Goal: Transaction & Acquisition: Subscribe to service/newsletter

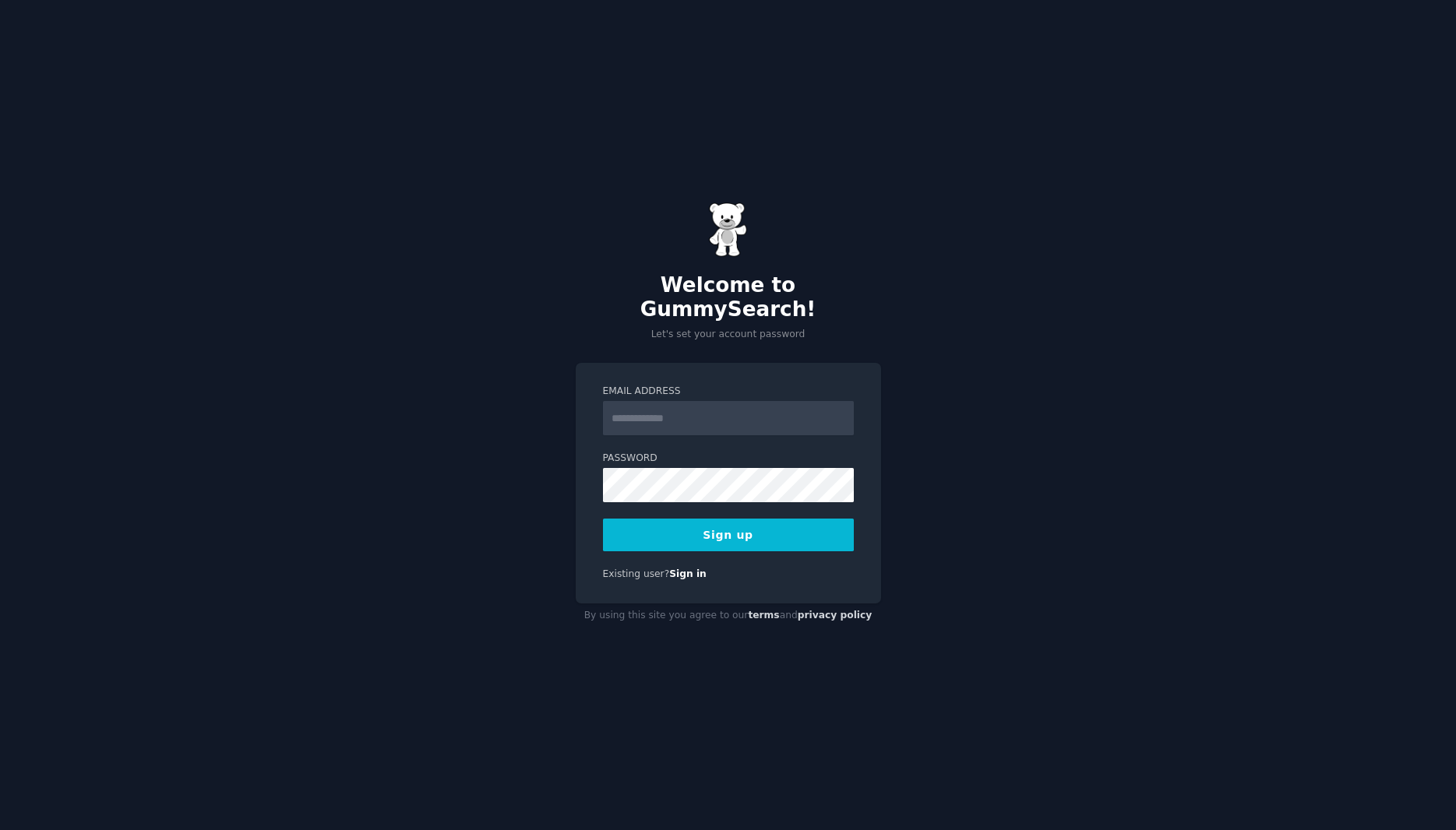
click at [734, 406] on input "Email Address" at bounding box center [728, 418] width 251 height 34
type input "**********"
click at [731, 455] on div "Password" at bounding box center [728, 477] width 251 height 51
click at [834, 568] on div "Existing user? Sign in" at bounding box center [728, 575] width 251 height 14
click at [791, 530] on button "Sign up" at bounding box center [728, 535] width 251 height 33
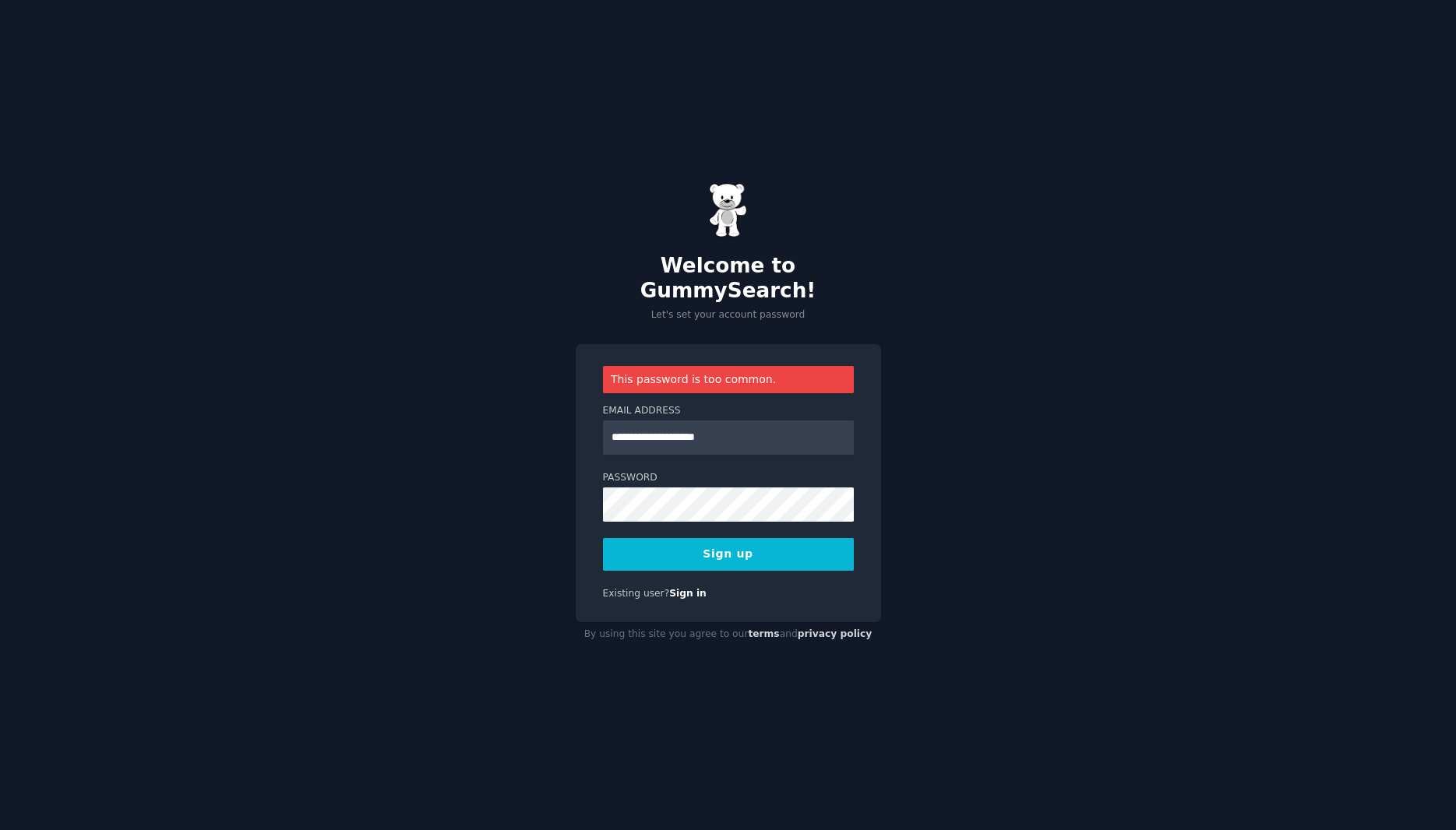
click at [659, 538] on button "Sign up" at bounding box center [728, 554] width 251 height 33
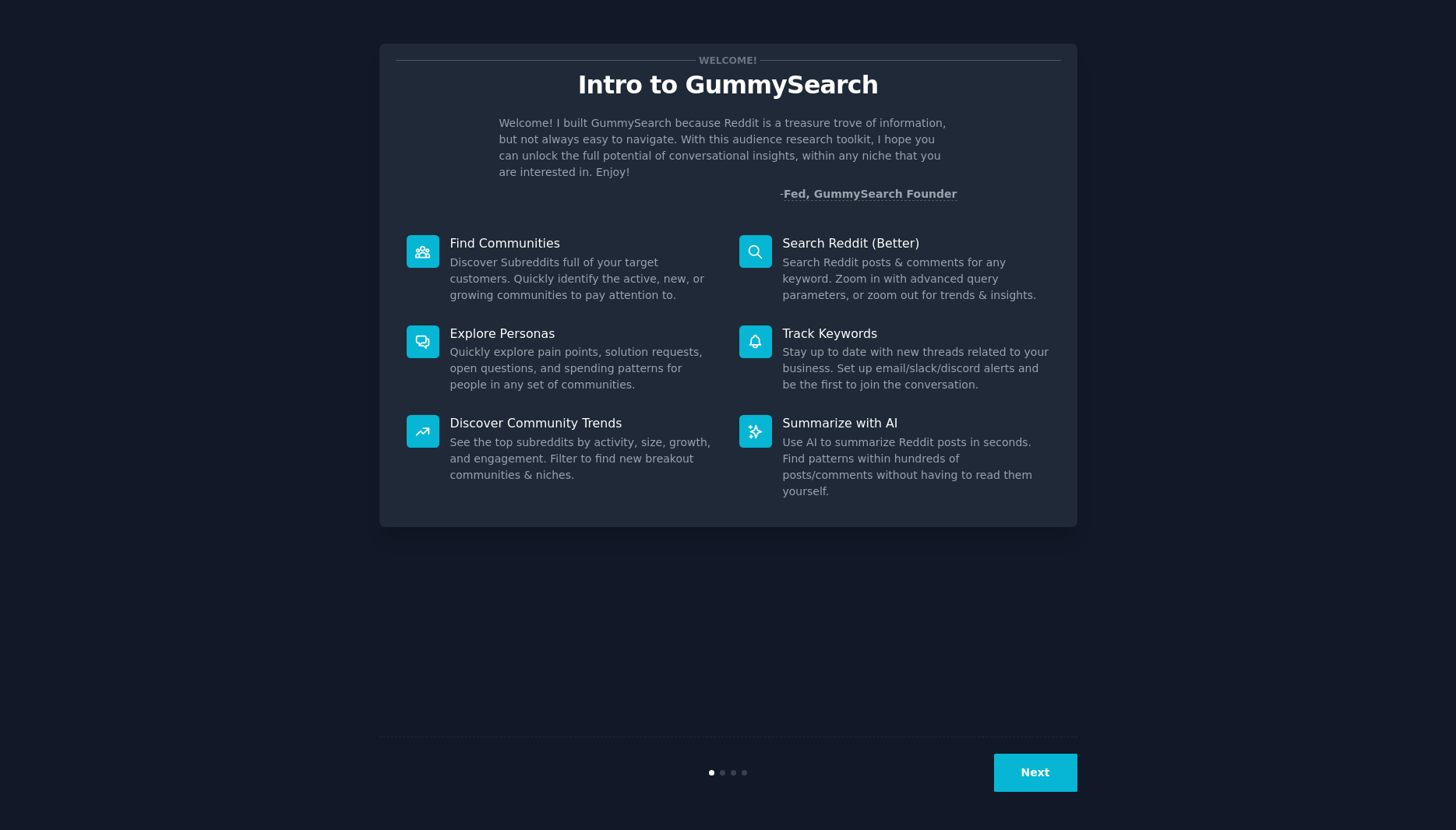
click at [1033, 778] on button "Next" at bounding box center [1035, 773] width 83 height 38
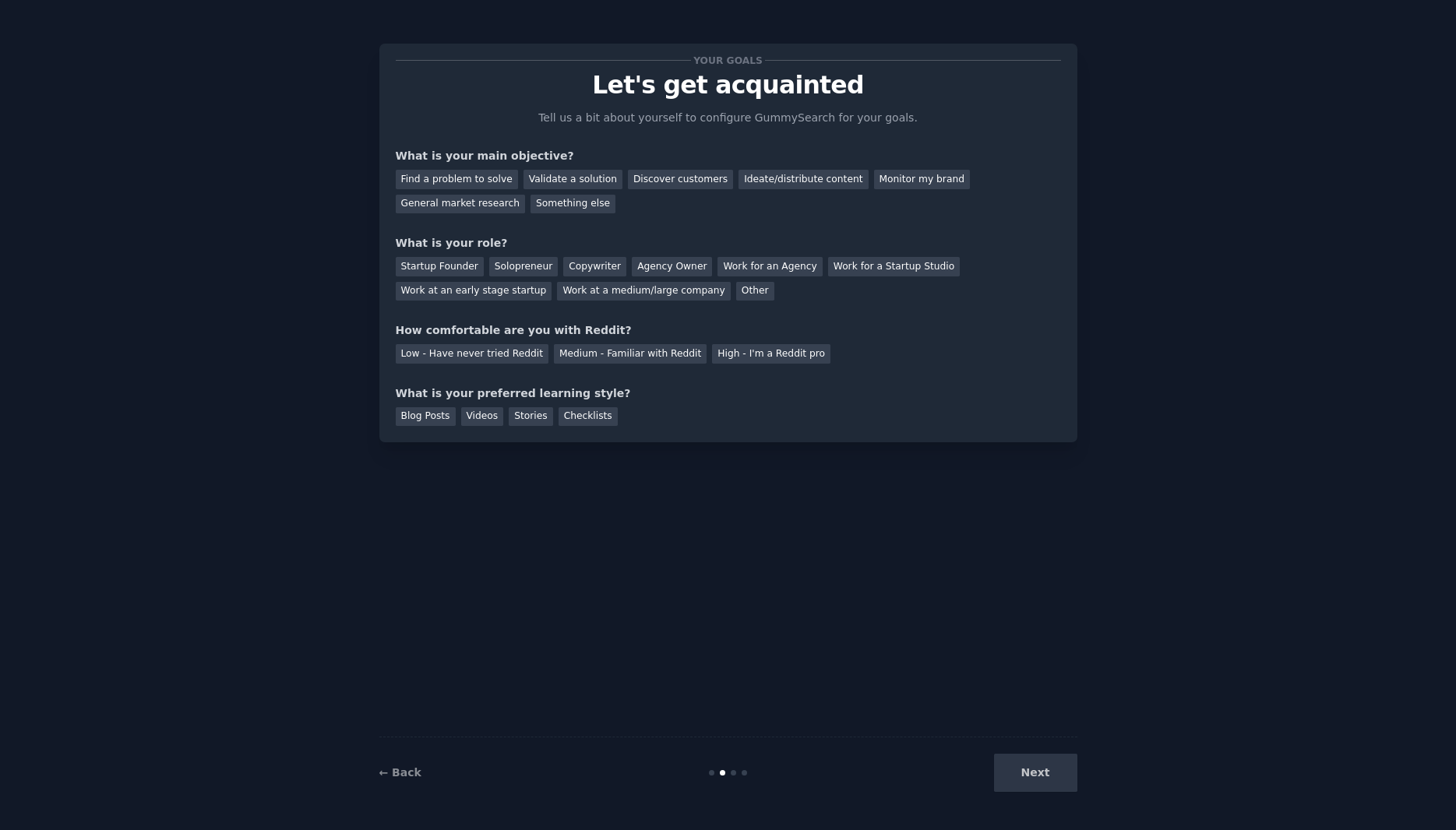
click at [1033, 778] on div "Next" at bounding box center [960, 773] width 233 height 38
click at [476, 175] on div "Find a problem to solve" at bounding box center [457, 180] width 122 height 20
click at [509, 265] on div "Solopreneur" at bounding box center [523, 266] width 69 height 20
click at [655, 358] on div "Medium - Familiar with Reddit" at bounding box center [631, 354] width 153 height 20
click at [436, 421] on div "Blog Posts" at bounding box center [426, 417] width 60 height 20
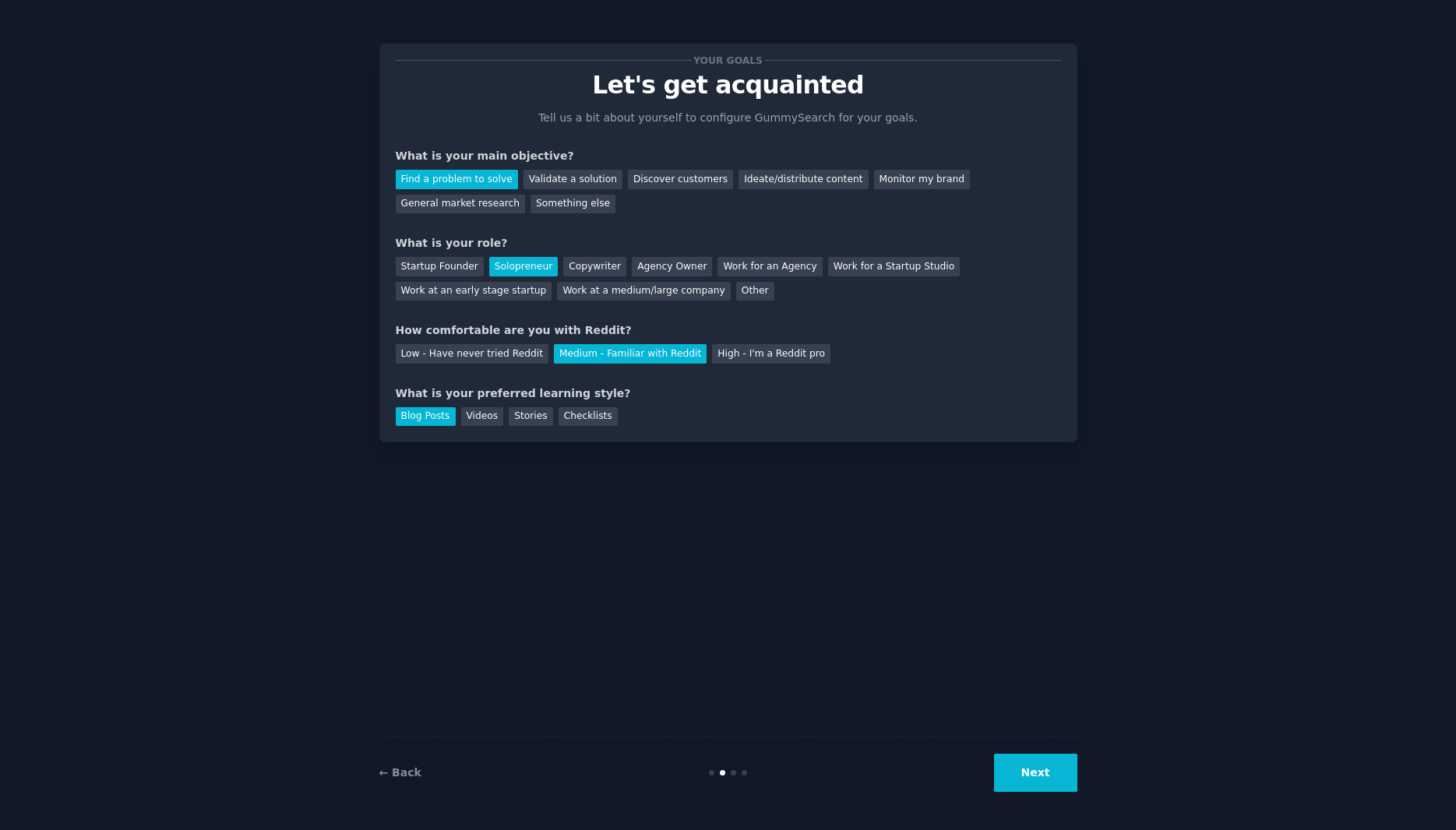
click at [428, 218] on div "Your goals Let's get acquainted Tell us a bit about yourself to configure Gummy…" at bounding box center [728, 243] width 665 height 366
click at [530, 213] on div "Something else" at bounding box center [572, 204] width 85 height 20
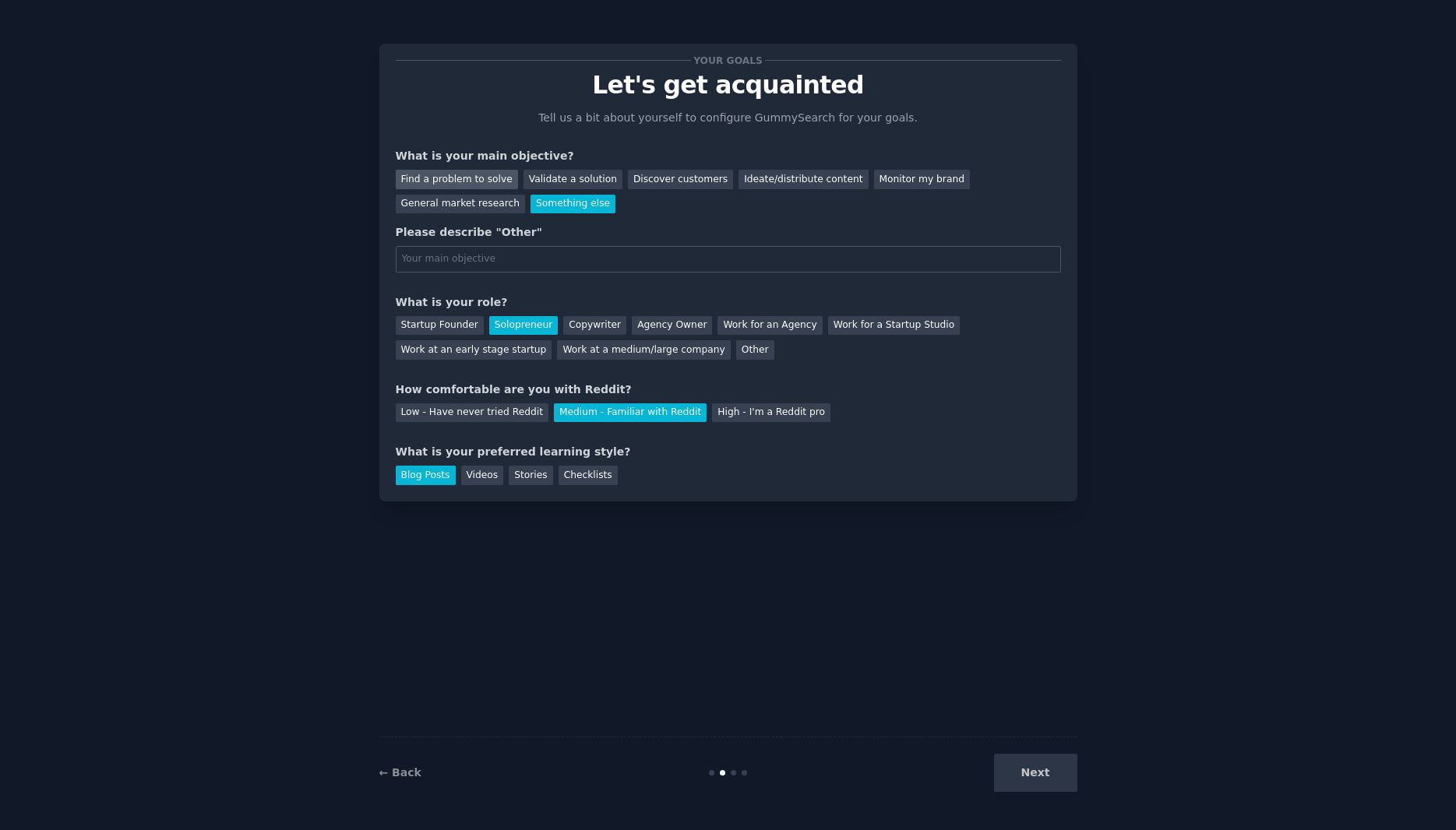
click at [484, 173] on div "Find a problem to solve" at bounding box center [457, 180] width 122 height 20
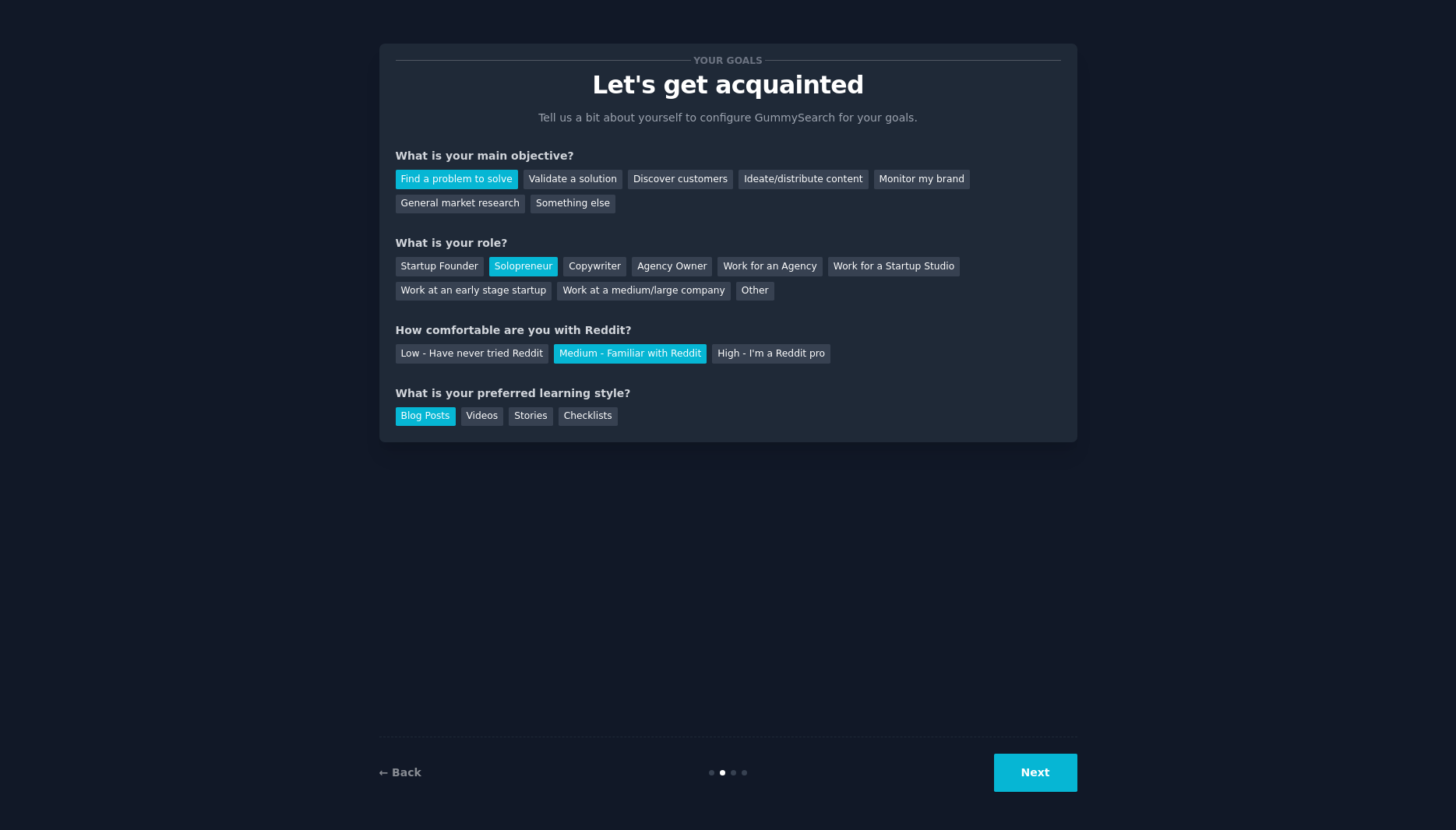
click at [1063, 755] on button "Next" at bounding box center [1035, 773] width 83 height 38
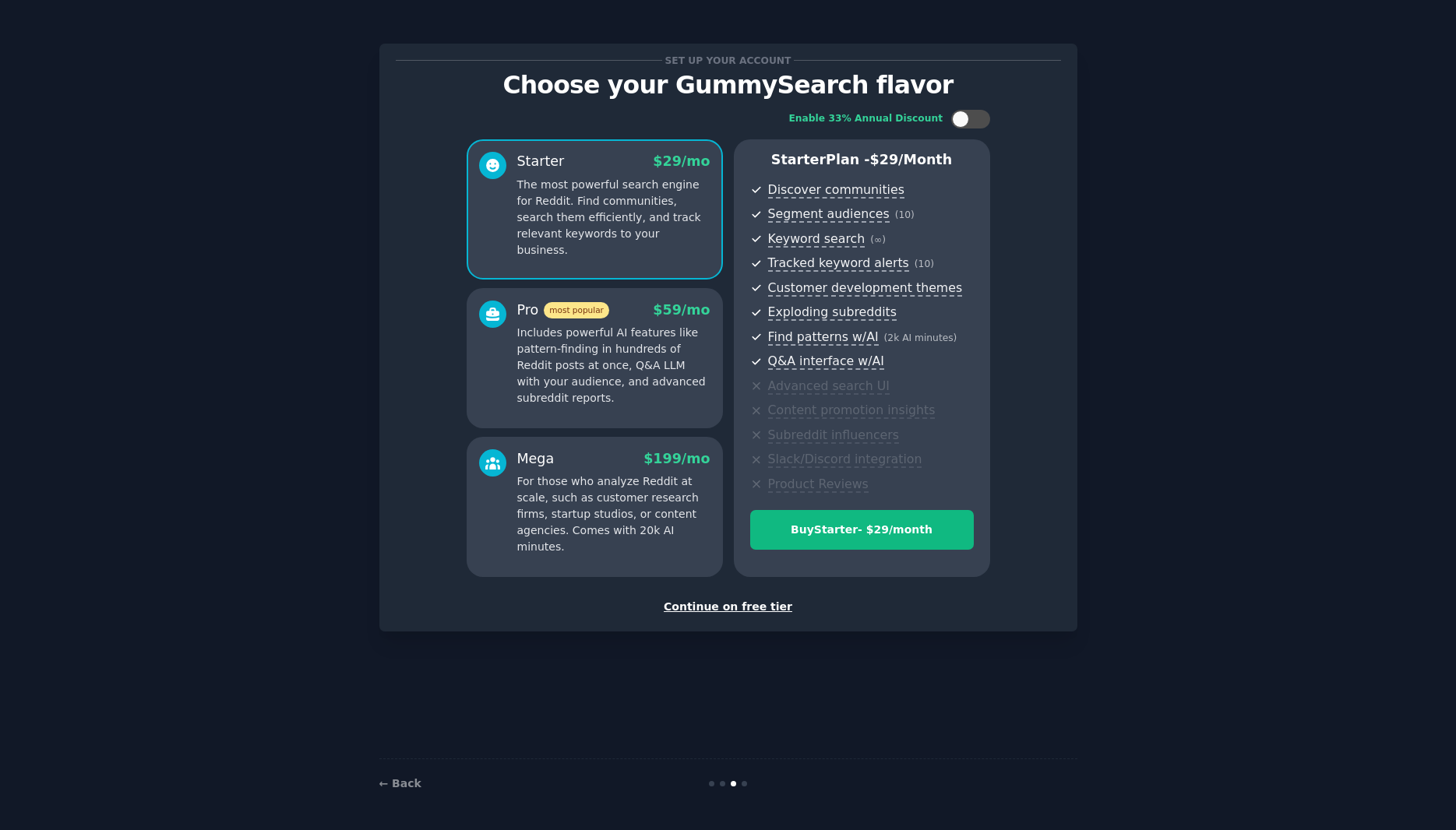
click at [751, 607] on div "Continue on free tier" at bounding box center [728, 607] width 665 height 16
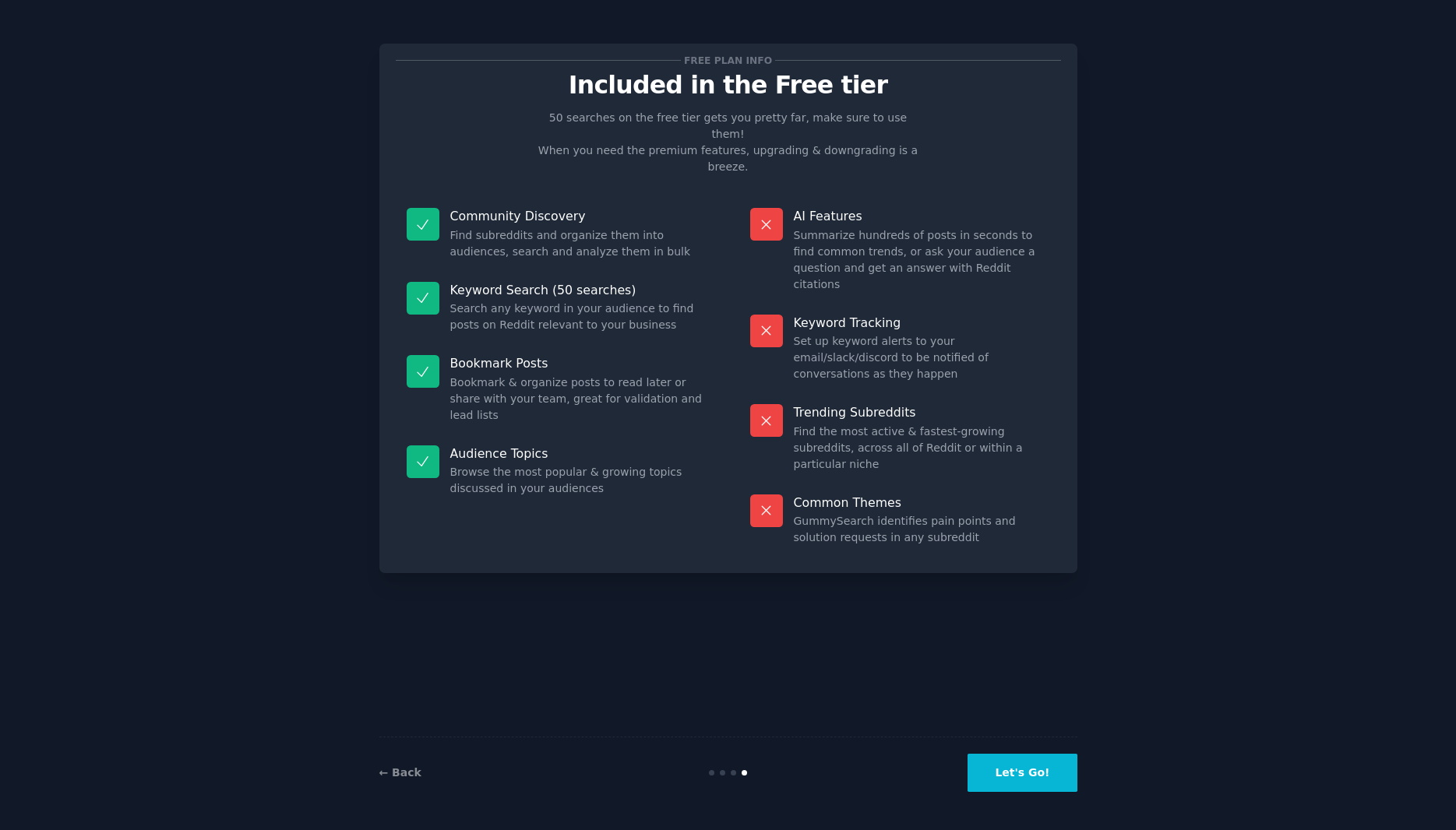
click at [1008, 772] on button "Let's Go!" at bounding box center [1021, 773] width 109 height 38
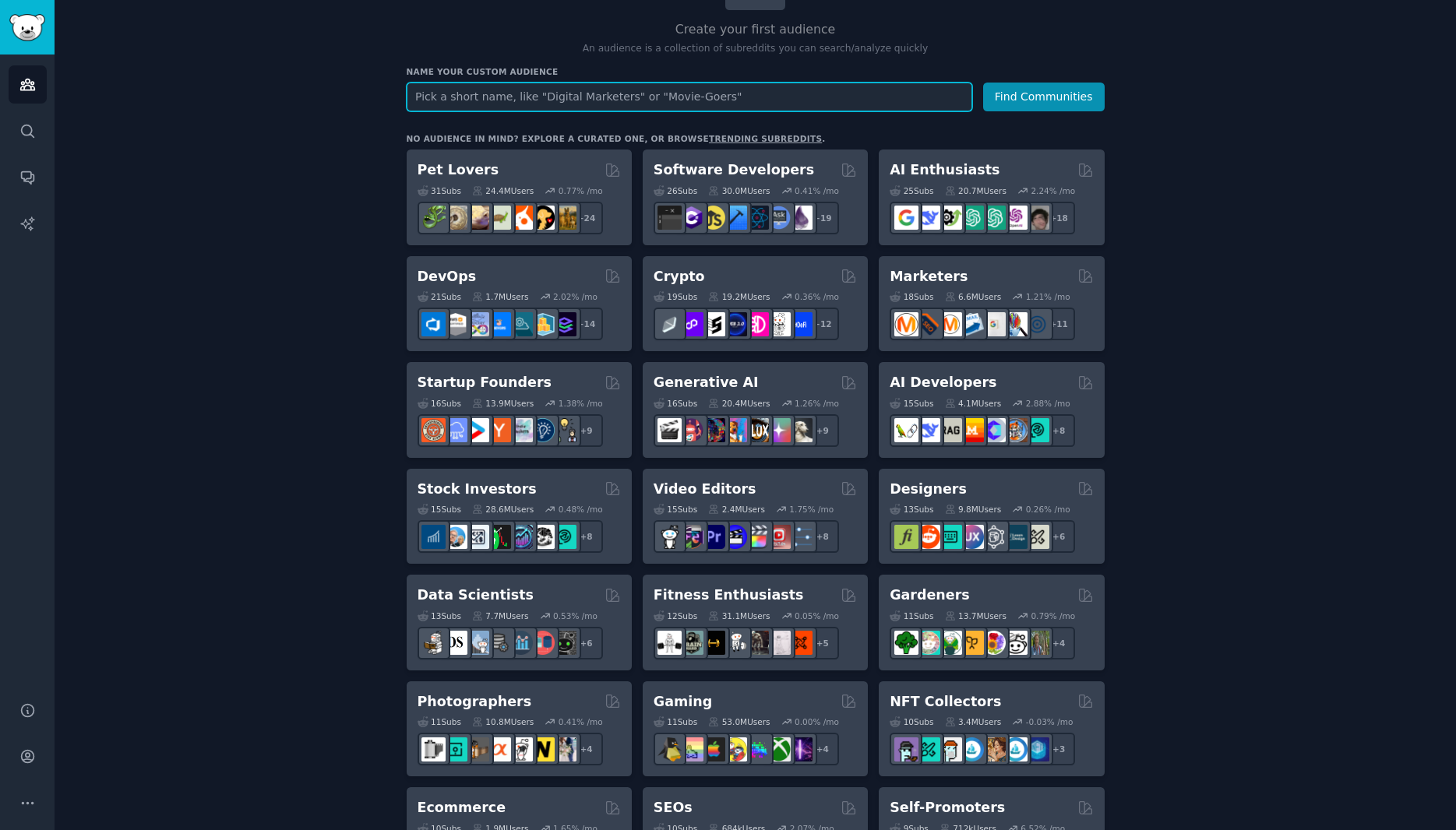
scroll to position [355, 0]
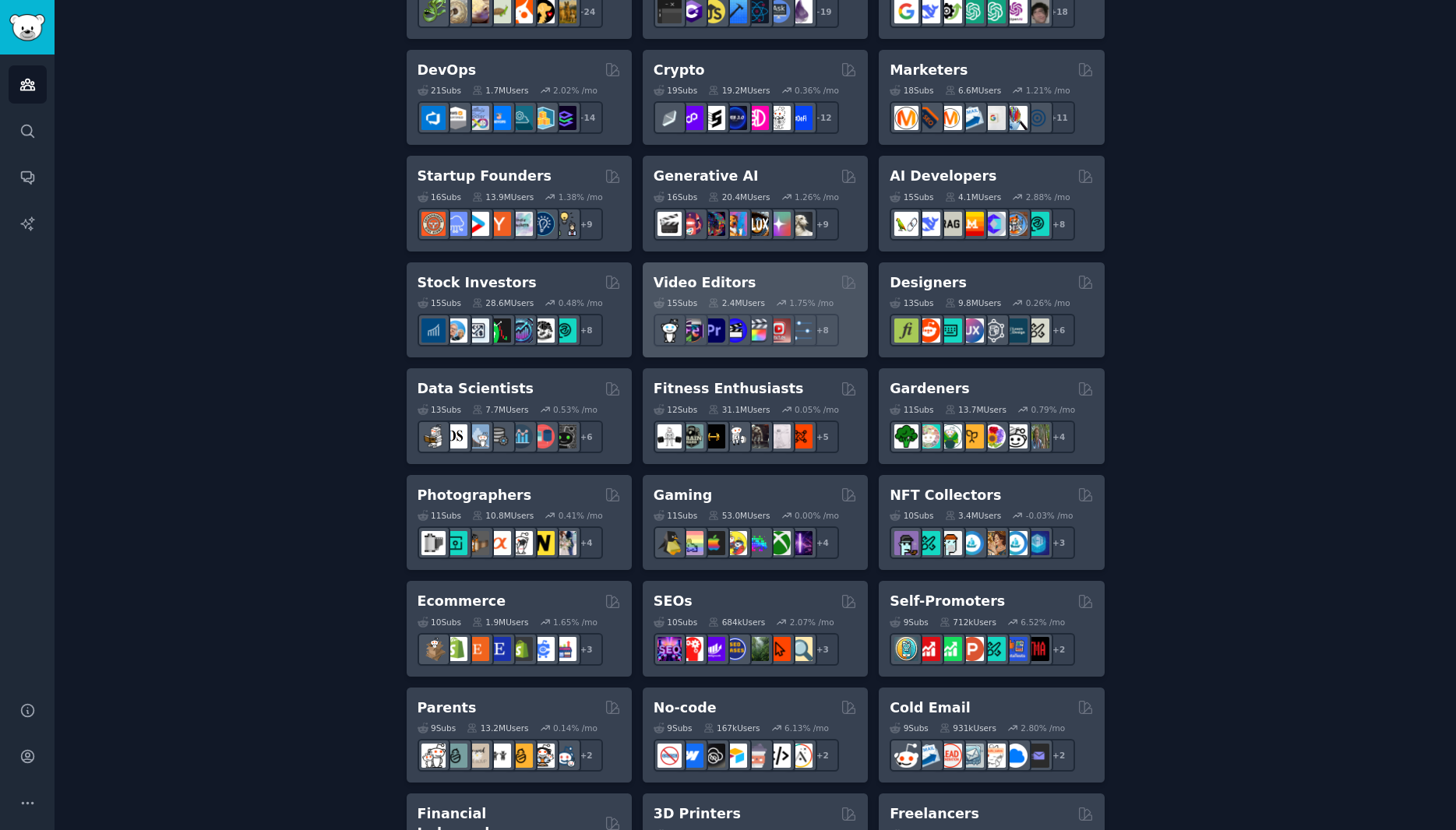
click at [704, 281] on h2 "Video Editors" at bounding box center [705, 283] width 103 height 20
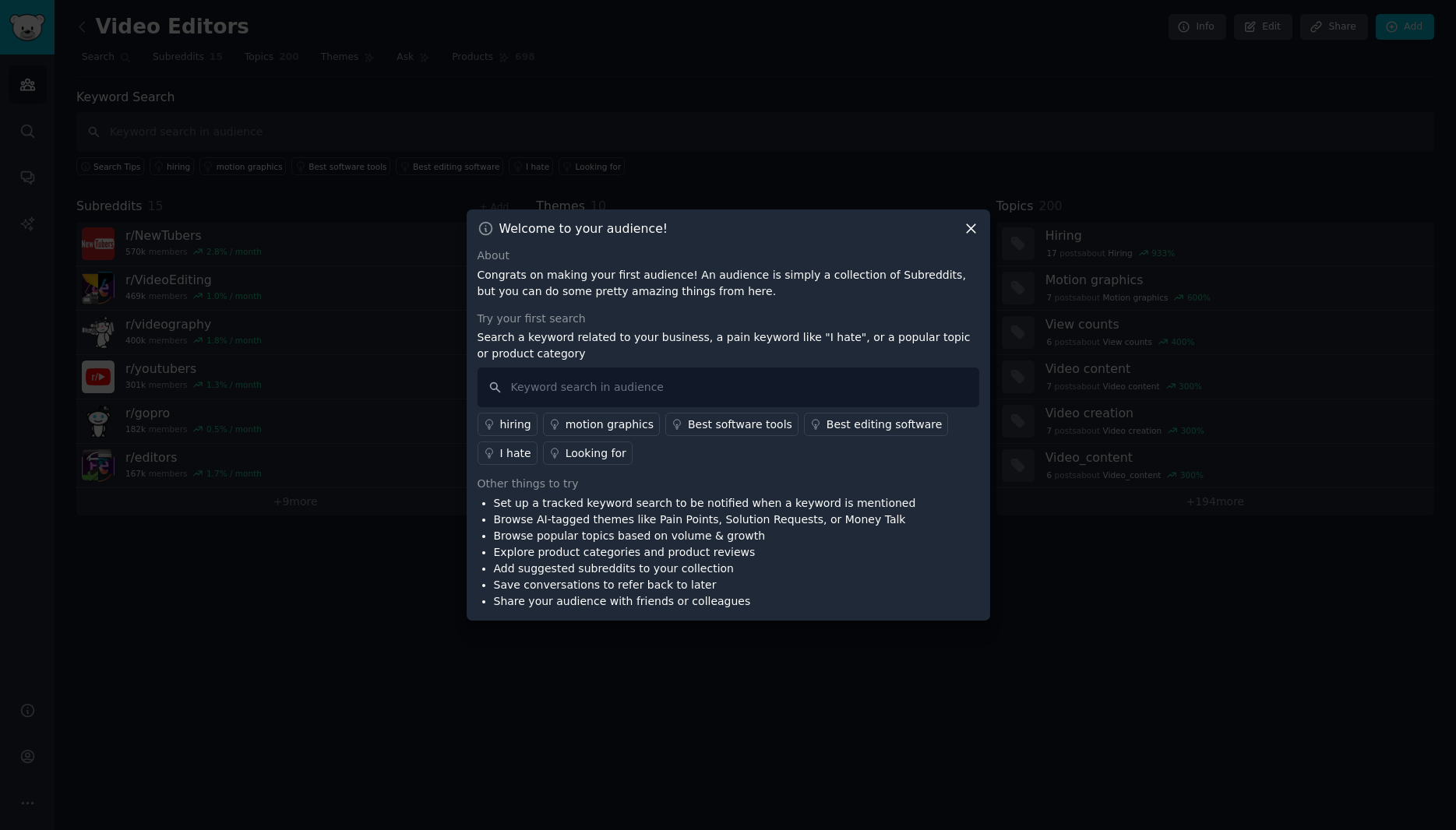
click at [971, 223] on icon at bounding box center [971, 229] width 16 height 16
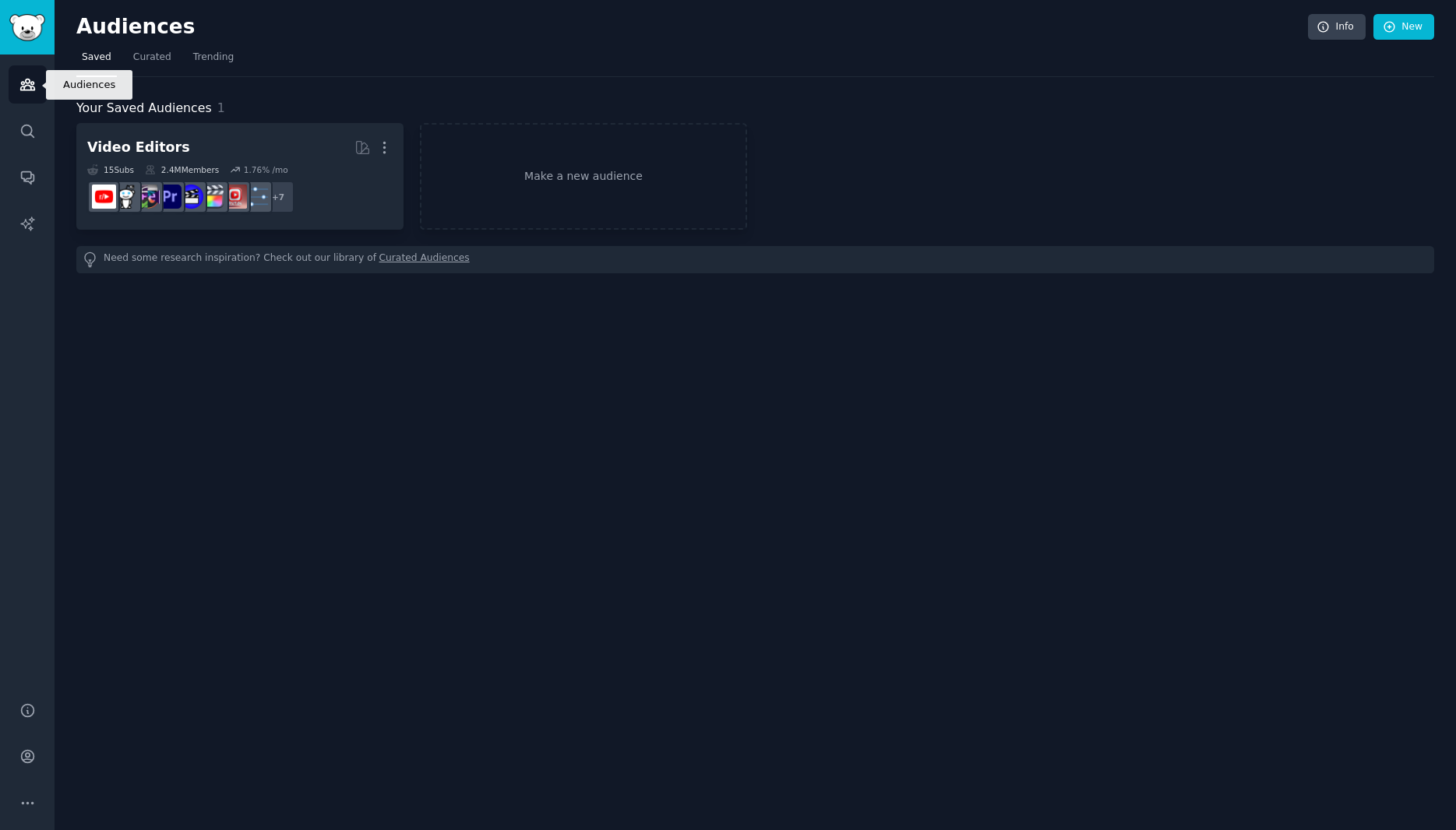
click at [27, 88] on icon "Sidebar" at bounding box center [27, 84] width 16 height 16
click at [205, 59] on span "Trending" at bounding box center [213, 58] width 40 height 14
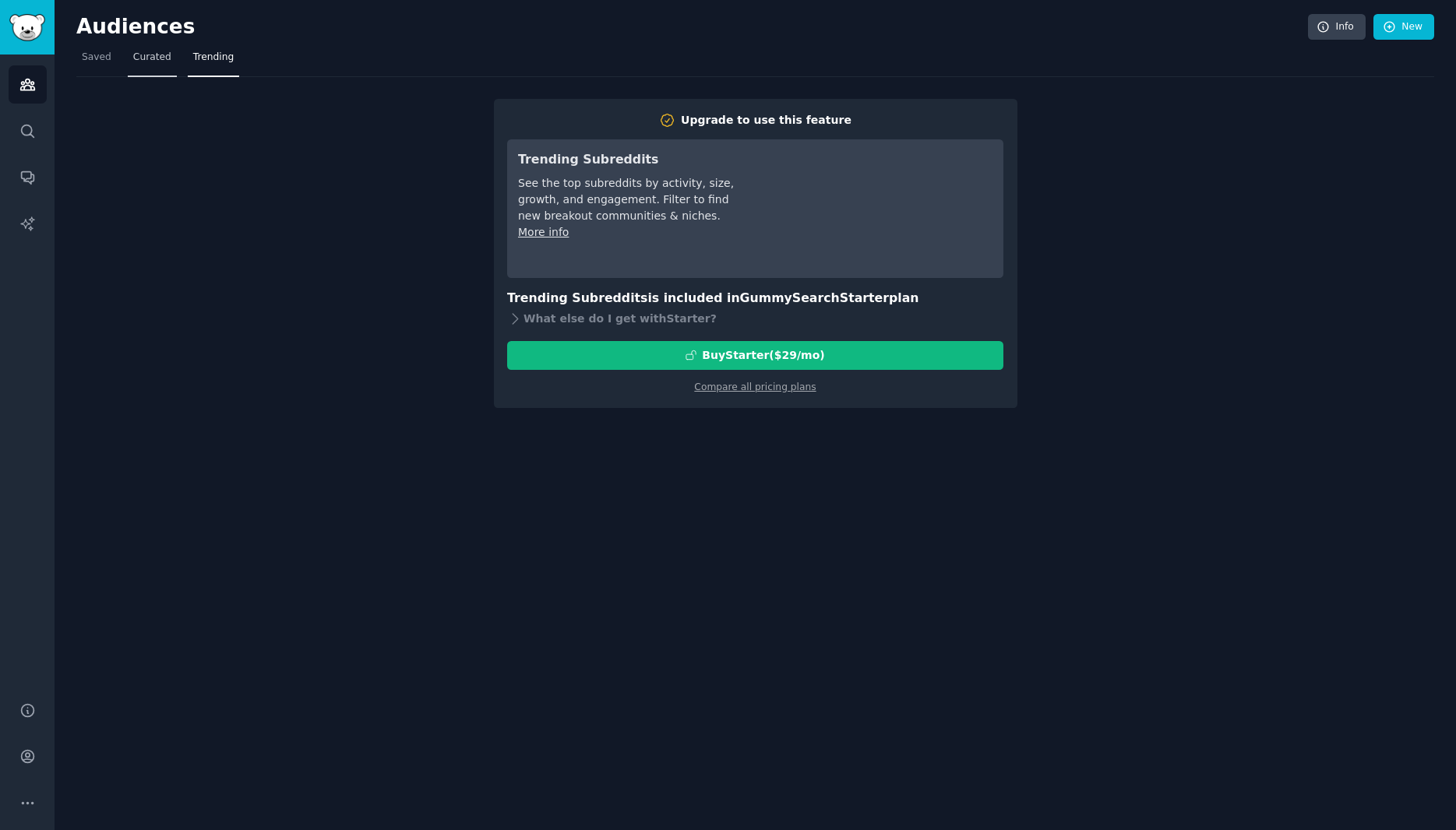
click at [158, 64] on link "Curated" at bounding box center [152, 61] width 49 height 32
